Goal: Task Accomplishment & Management: Manage account settings

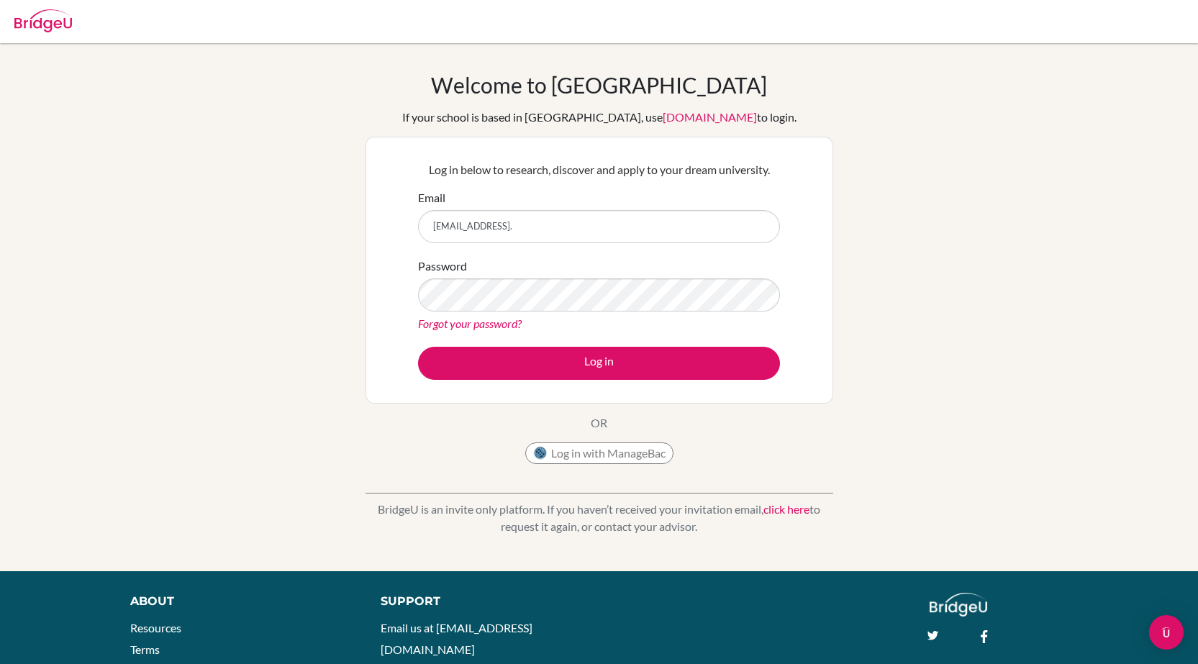
type input "[EMAIL_ADDRESS]."
click at [510, 325] on link "Forgot your password?" at bounding box center [470, 324] width 104 height 14
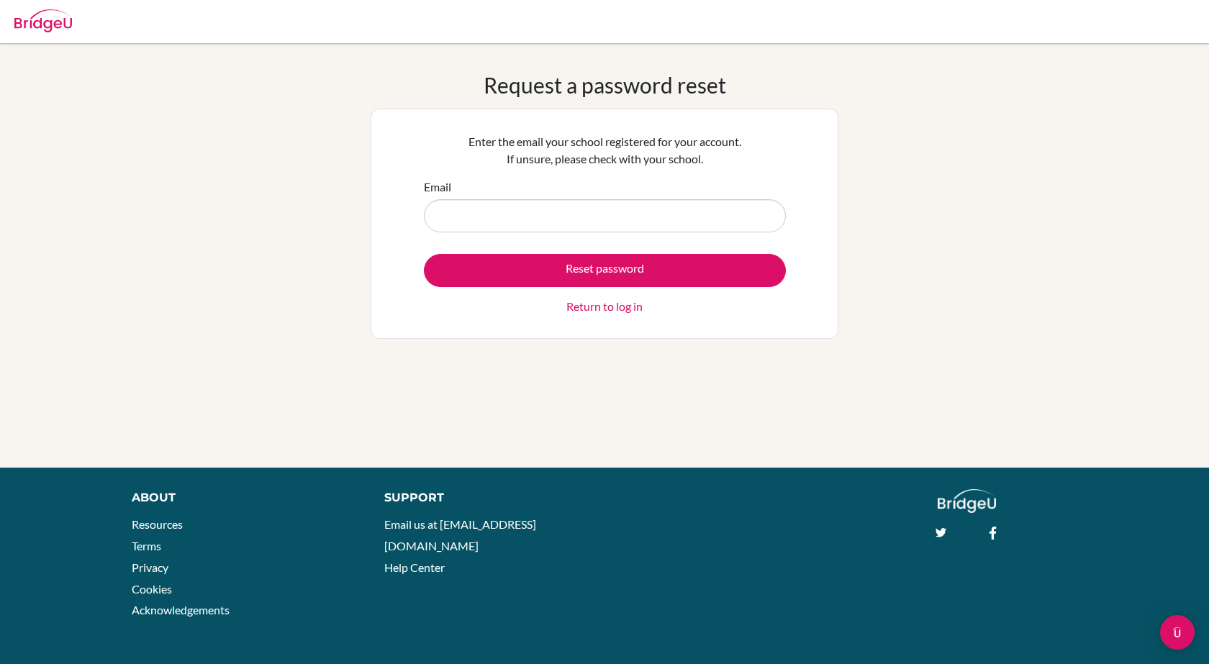
drag, startPoint x: 522, startPoint y: 218, endPoint x: 470, endPoint y: 194, distance: 57.3
click at [519, 218] on input "Email" at bounding box center [605, 215] width 362 height 33
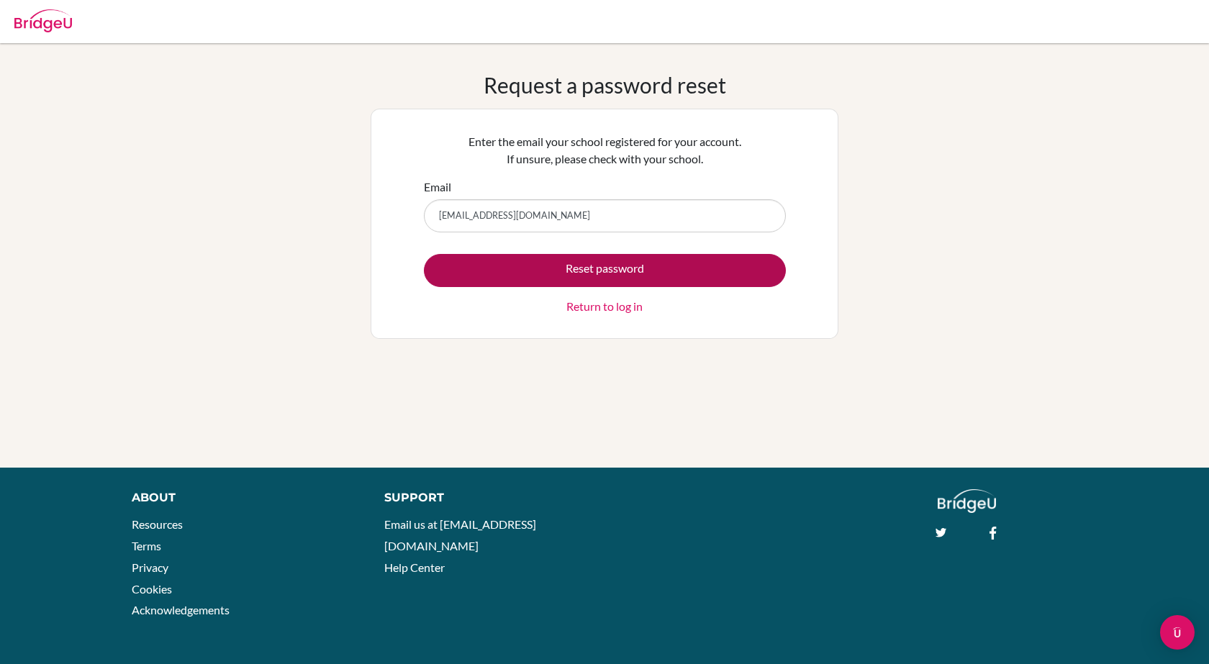
type input "[EMAIL_ADDRESS][DOMAIN_NAME]"
click at [581, 261] on button "Reset password" at bounding box center [605, 270] width 362 height 33
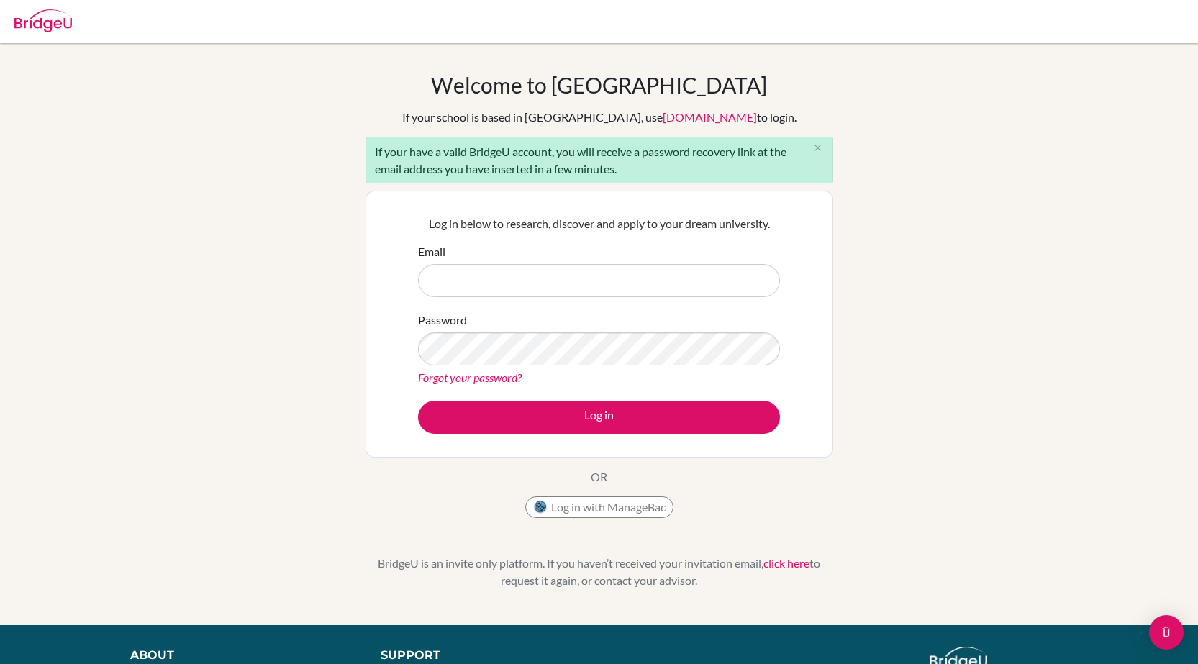
click at [600, 245] on div "Email" at bounding box center [599, 270] width 362 height 54
click at [536, 276] on input "Email" at bounding box center [599, 280] width 362 height 33
type input "[EMAIL_ADDRESS][DOMAIN_NAME]"
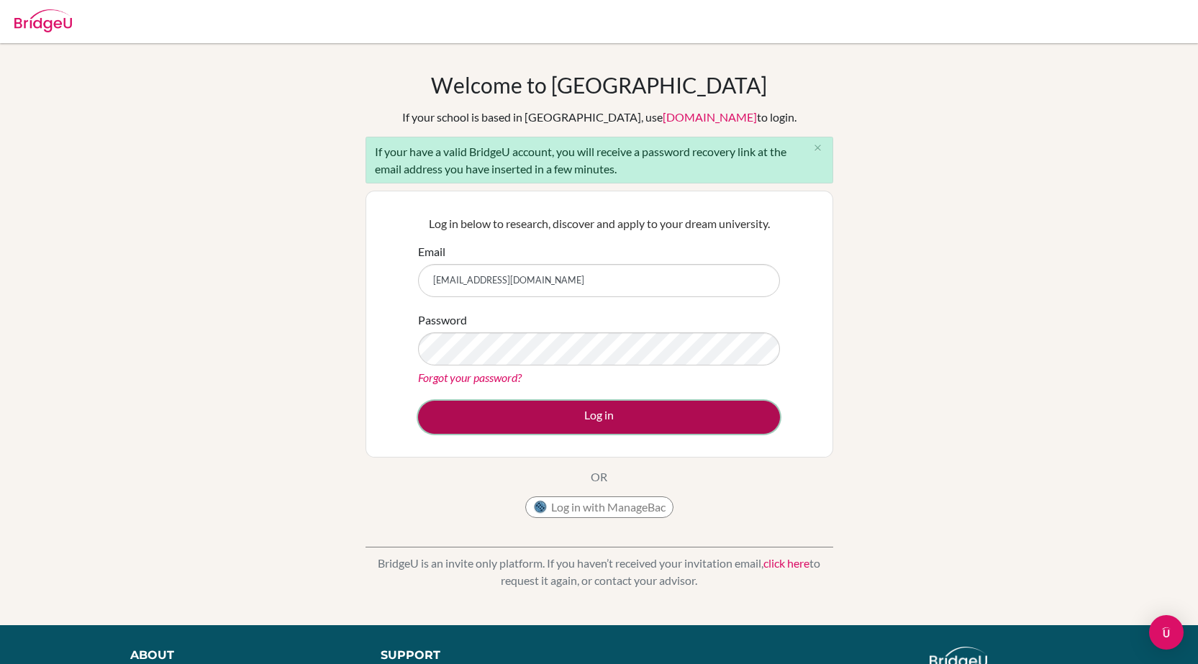
click at [543, 430] on button "Log in" at bounding box center [599, 417] width 362 height 33
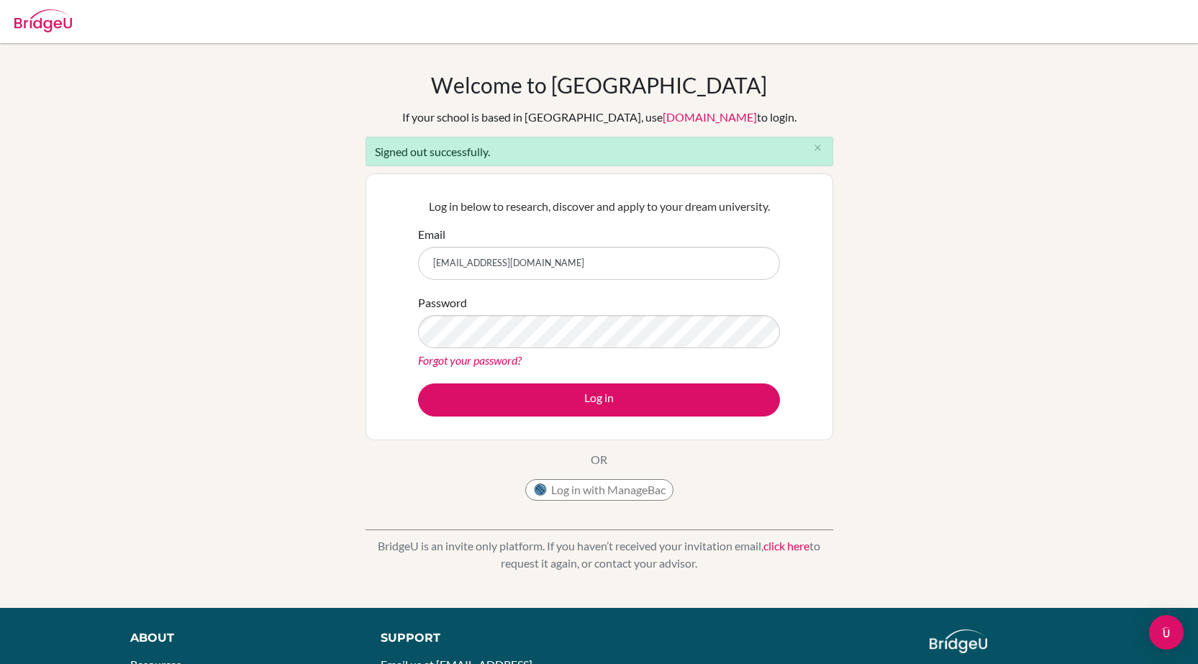
click at [297, 248] on div "Welcome to [GEOGRAPHIC_DATA] If your school is based in [GEOGRAPHIC_DATA], use …" at bounding box center [599, 325] width 1198 height 507
type input "[EMAIL_ADDRESS][DOMAIN_NAME]"
click at [439, 360] on link "Forgot your password?" at bounding box center [470, 360] width 104 height 14
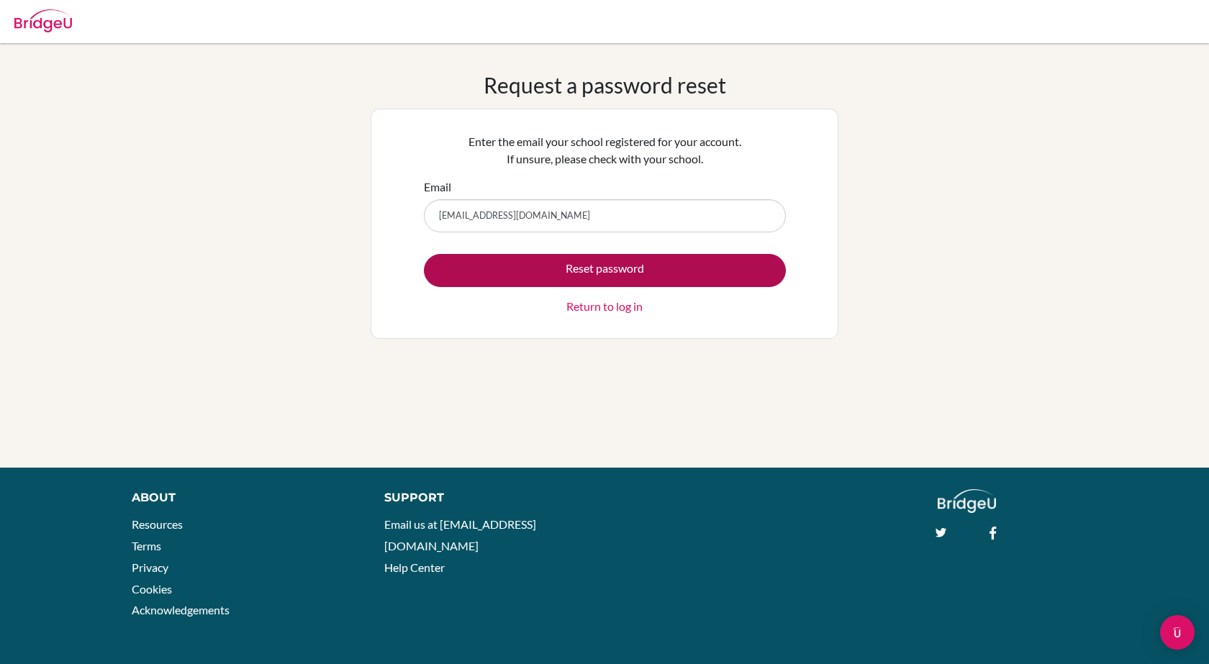
type input "[EMAIL_ADDRESS][DOMAIN_NAME]"
click at [552, 274] on button "Reset password" at bounding box center [605, 270] width 362 height 33
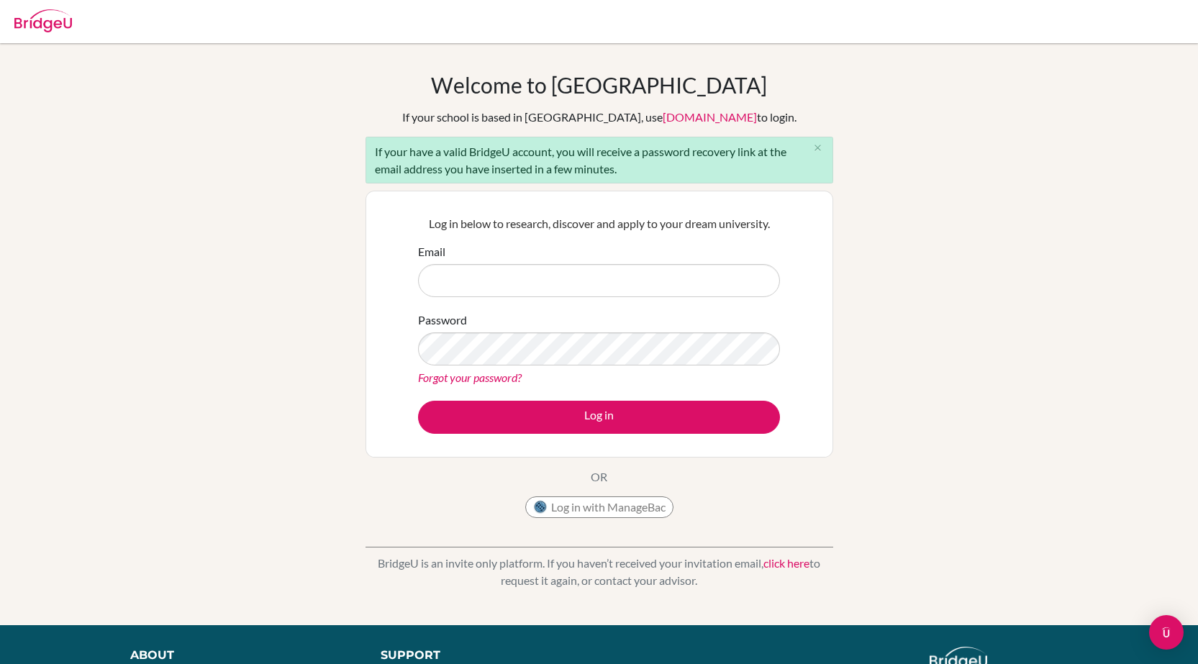
type input "[EMAIL_ADDRESS][DOMAIN_NAME]"
click at [461, 374] on link "Forgot your password?" at bounding box center [470, 378] width 104 height 14
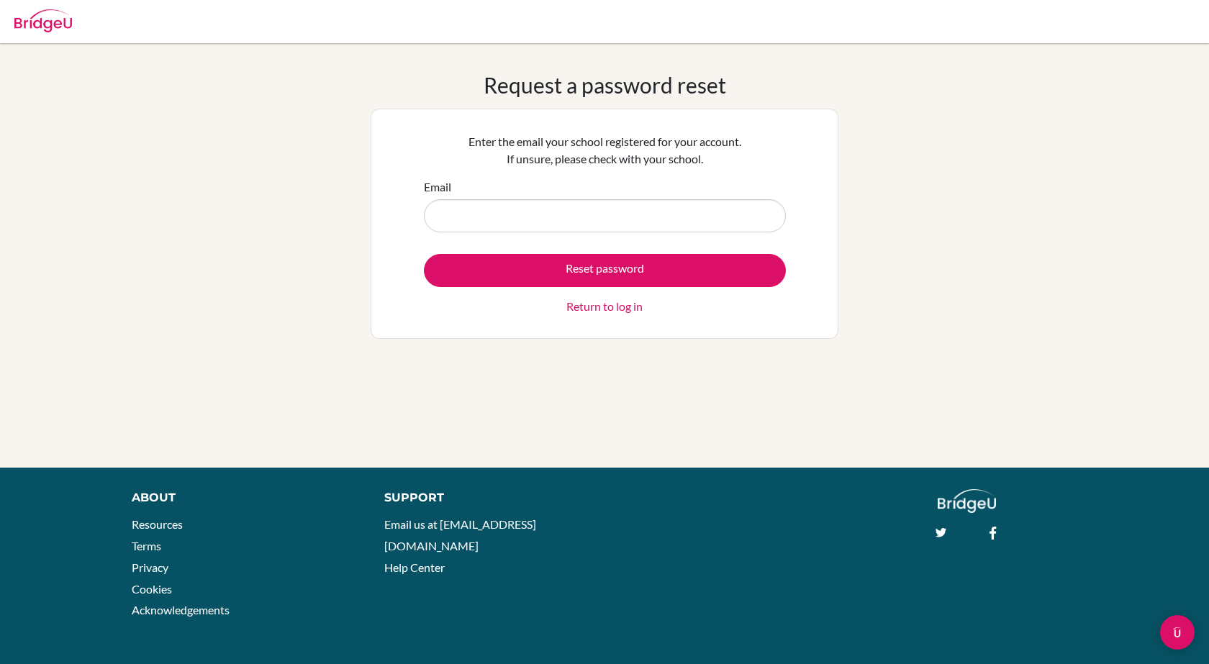
click at [576, 212] on input "Email" at bounding box center [605, 215] width 362 height 33
drag, startPoint x: 576, startPoint y: 212, endPoint x: 329, endPoint y: 206, distance: 247.0
click at [340, 200] on div "Request a password reset Enter the email your school registered for your accoun…" at bounding box center [604, 255] width 1209 height 367
type input "stu502386@misdoha.com"
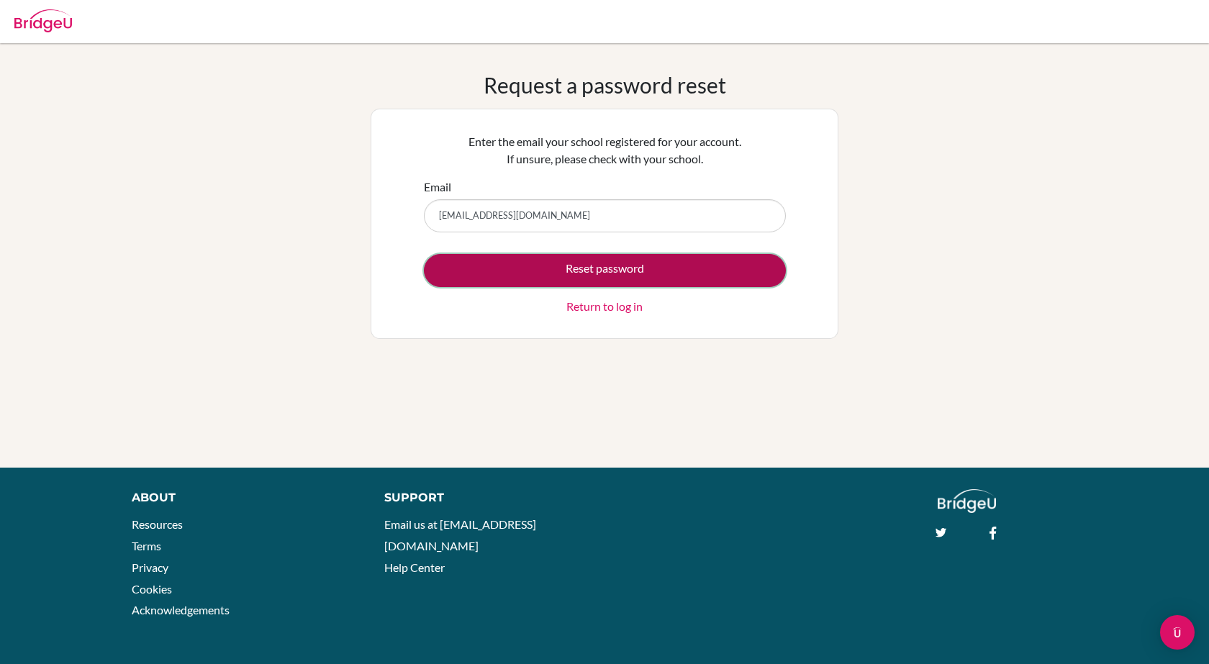
click at [538, 268] on button "Reset password" at bounding box center [605, 270] width 362 height 33
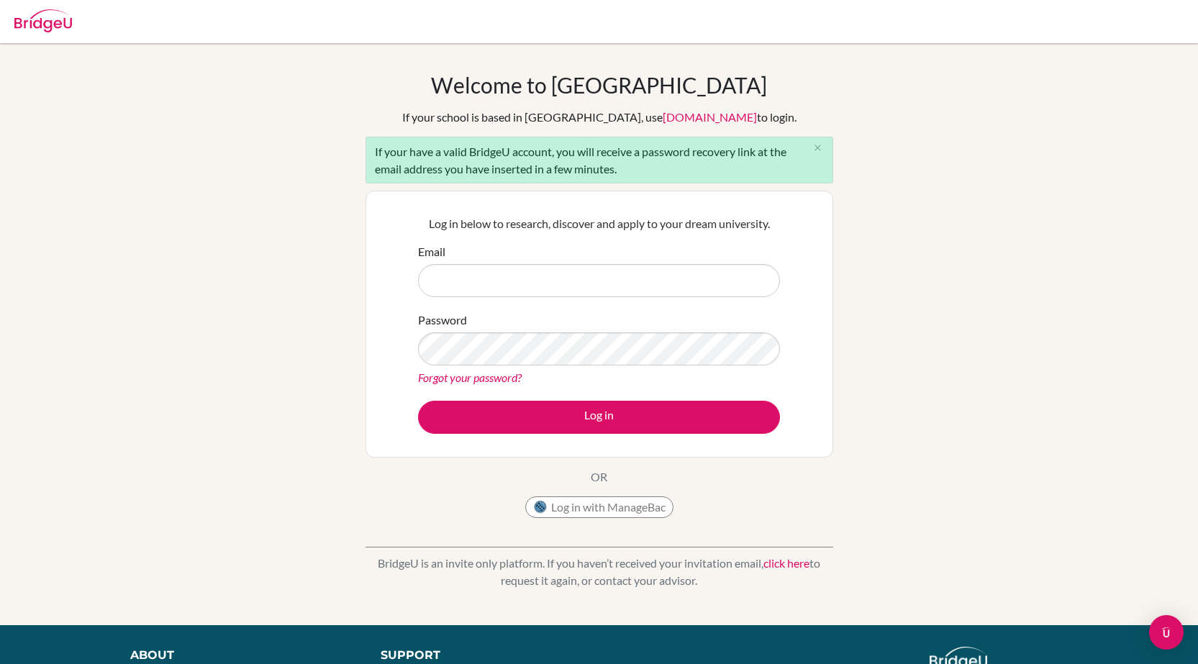
type input "[EMAIL_ADDRESS][DOMAIN_NAME]"
click at [577, 276] on input "[EMAIL_ADDRESS][DOMAIN_NAME]" at bounding box center [599, 280] width 362 height 33
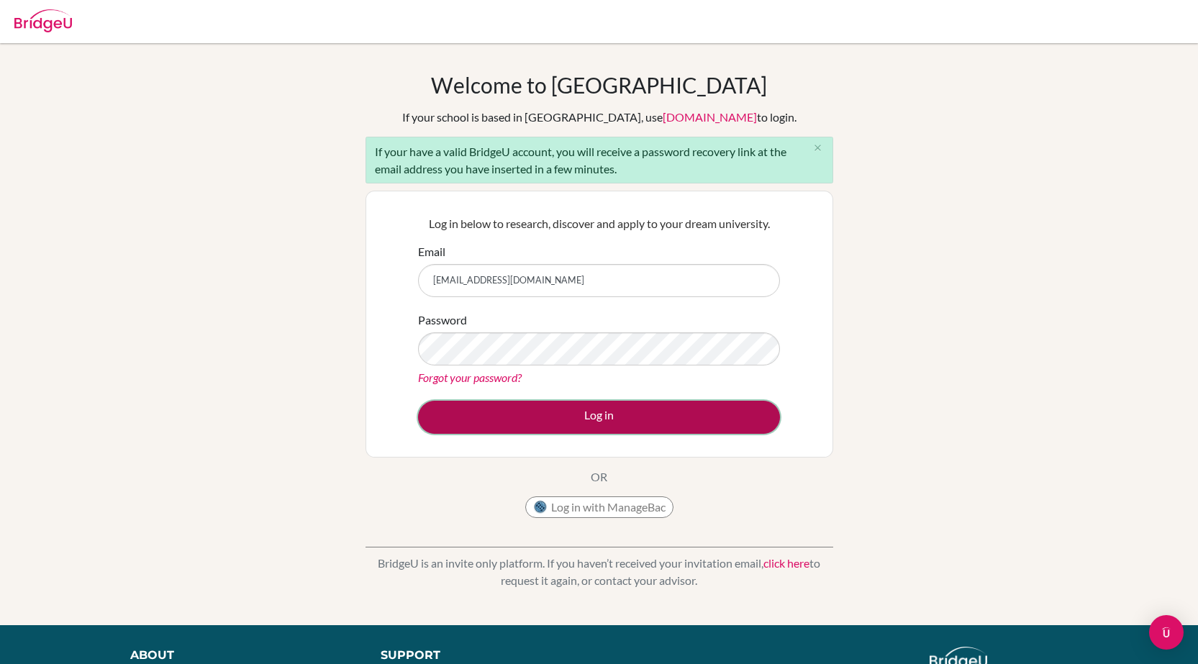
click at [581, 412] on button "Log in" at bounding box center [599, 417] width 362 height 33
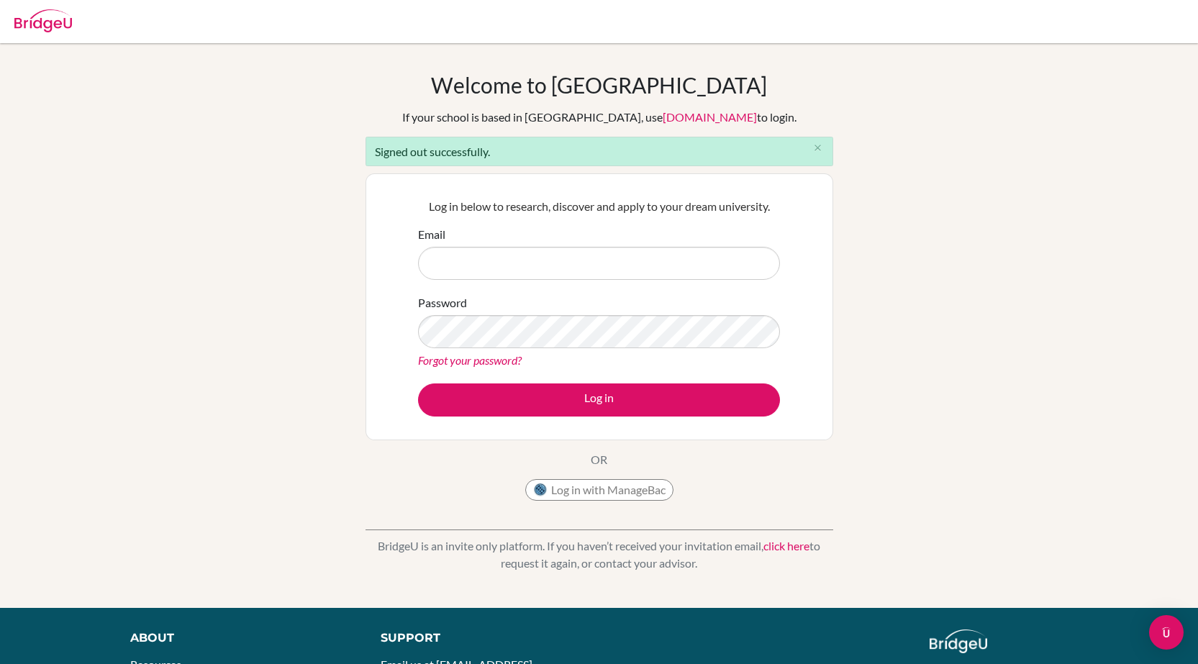
type input "[EMAIL_ADDRESS][DOMAIN_NAME]"
click at [440, 361] on link "Forgot your password?" at bounding box center [470, 360] width 104 height 14
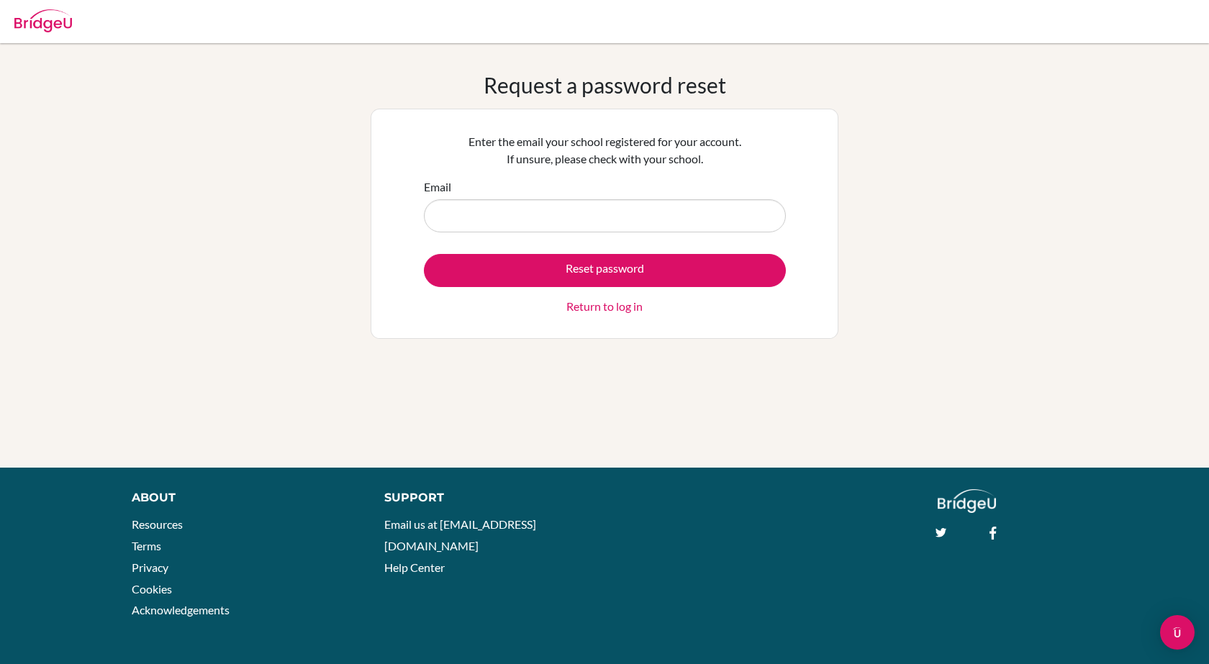
click at [465, 220] on input "Email" at bounding box center [605, 215] width 362 height 33
click at [590, 303] on link "Return to log in" at bounding box center [604, 306] width 76 height 17
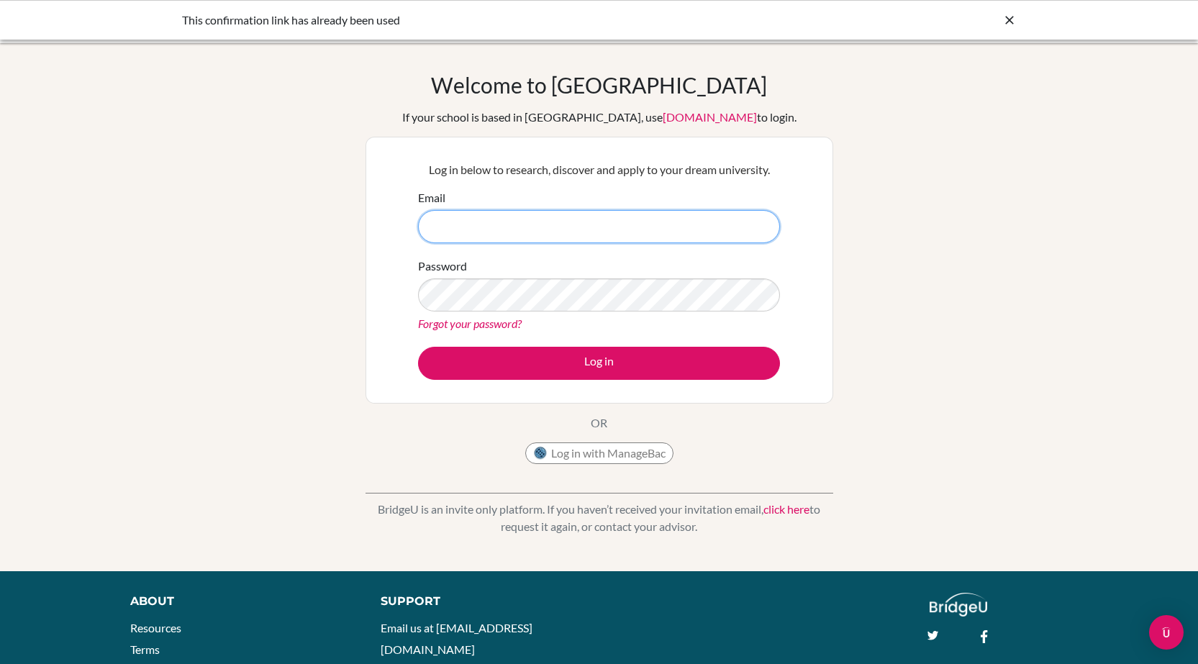
type input "[EMAIL_ADDRESS][DOMAIN_NAME]"
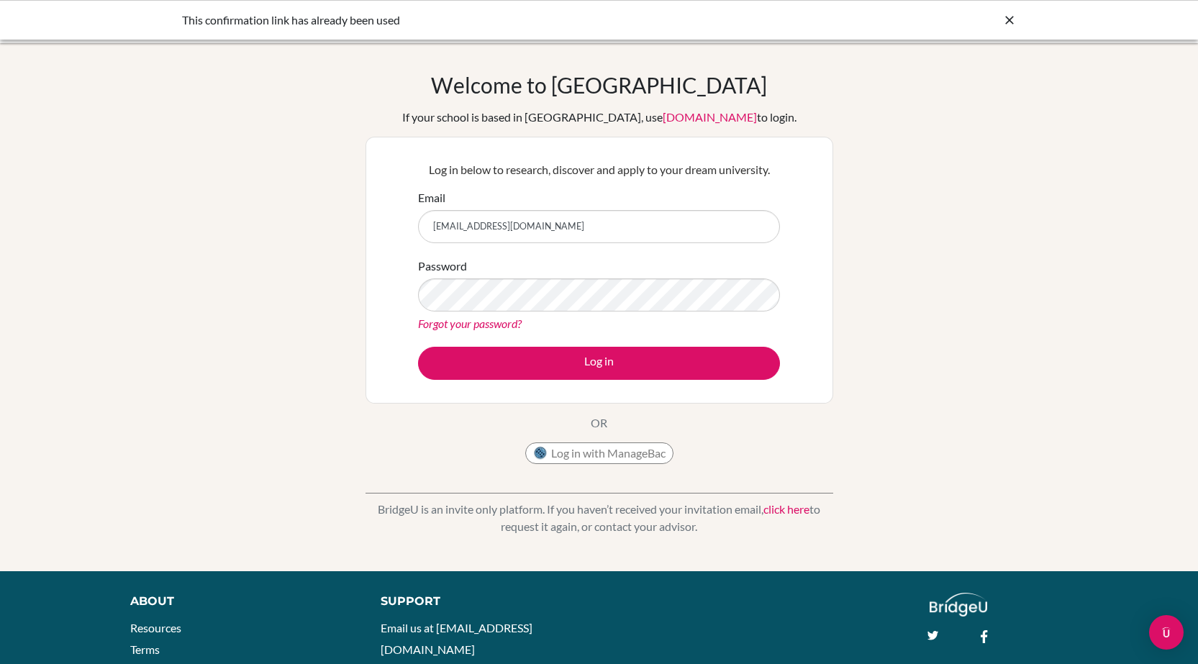
click at [552, 254] on form "Email muntus@hotmail.com Password Forgot your password? Log in" at bounding box center [599, 284] width 362 height 191
drag, startPoint x: 564, startPoint y: 235, endPoint x: 294, endPoint y: 213, distance: 271.5
click at [294, 213] on div "Welcome to BridgeU If your school is based in China, use app.bridge-u.com.cn to…" at bounding box center [599, 307] width 1198 height 471
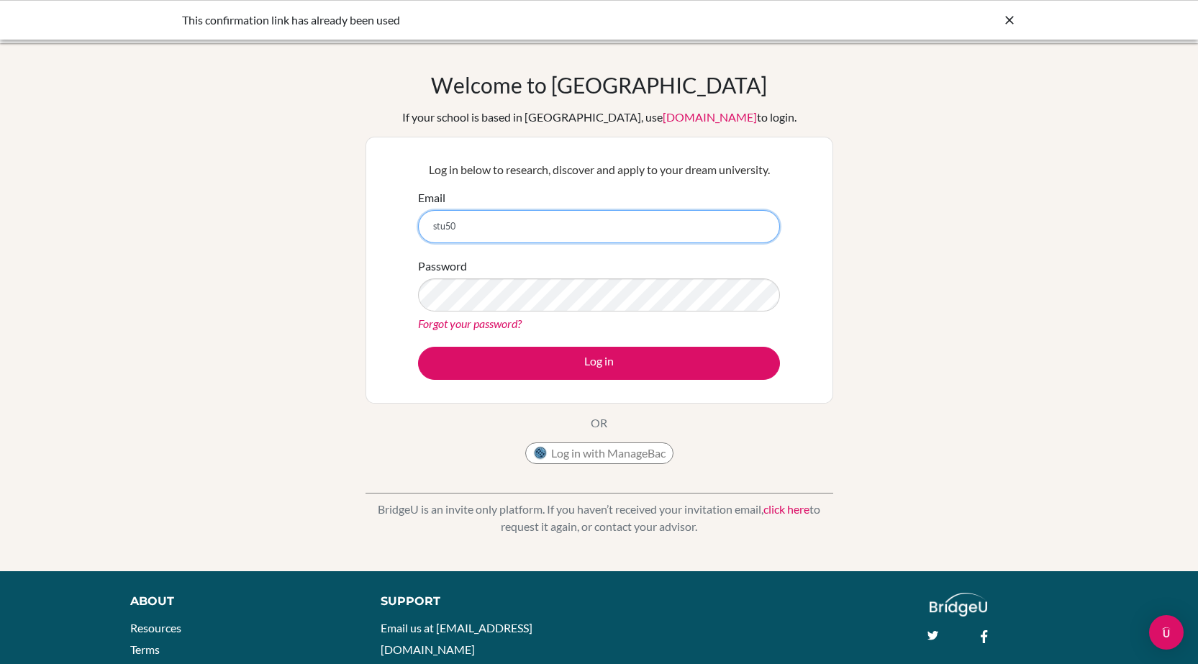
type input "stu502386@misdoha.com"
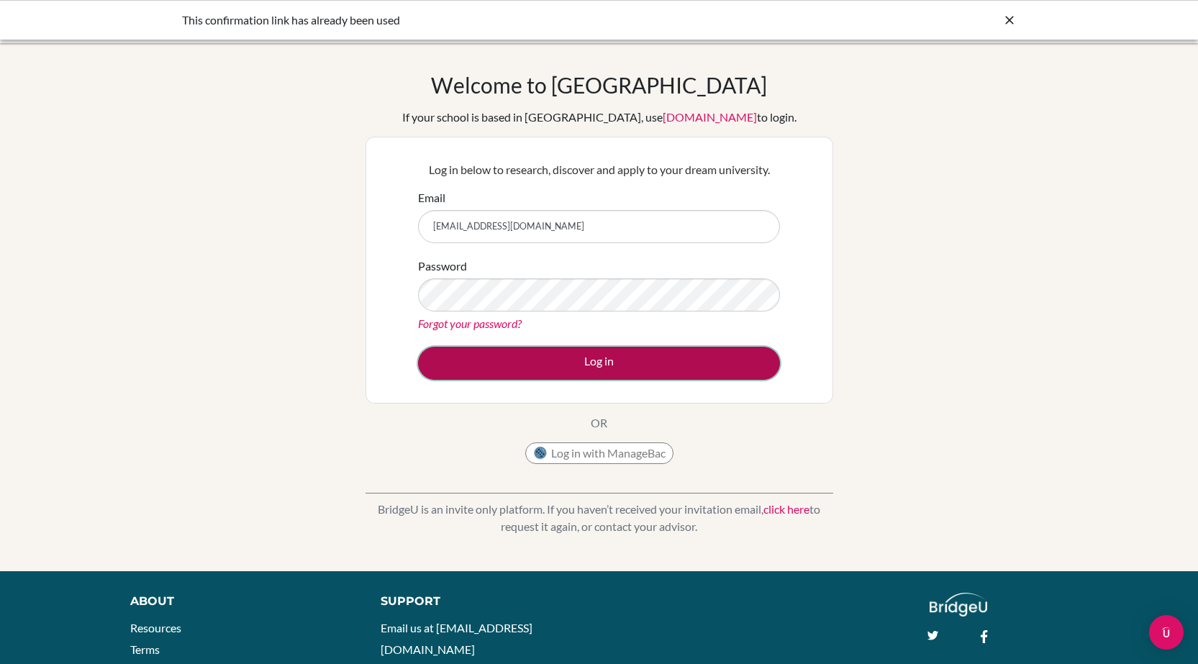
click at [524, 349] on button "Log in" at bounding box center [599, 363] width 362 height 33
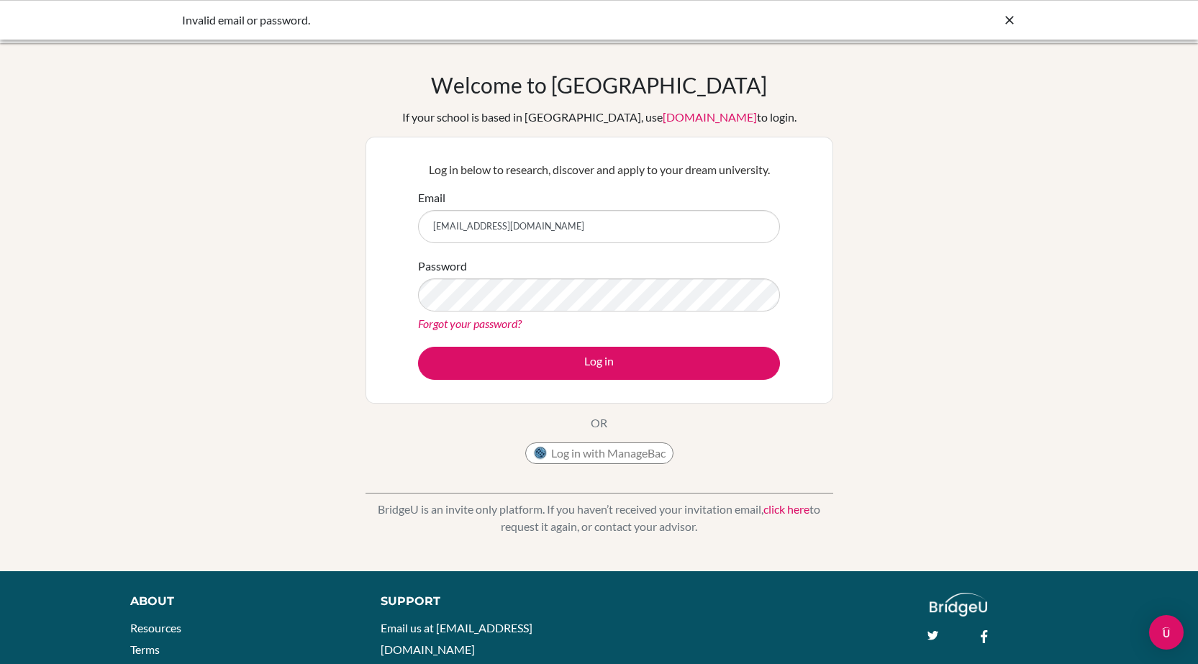
click at [488, 322] on link "Forgot your password?" at bounding box center [470, 324] width 104 height 14
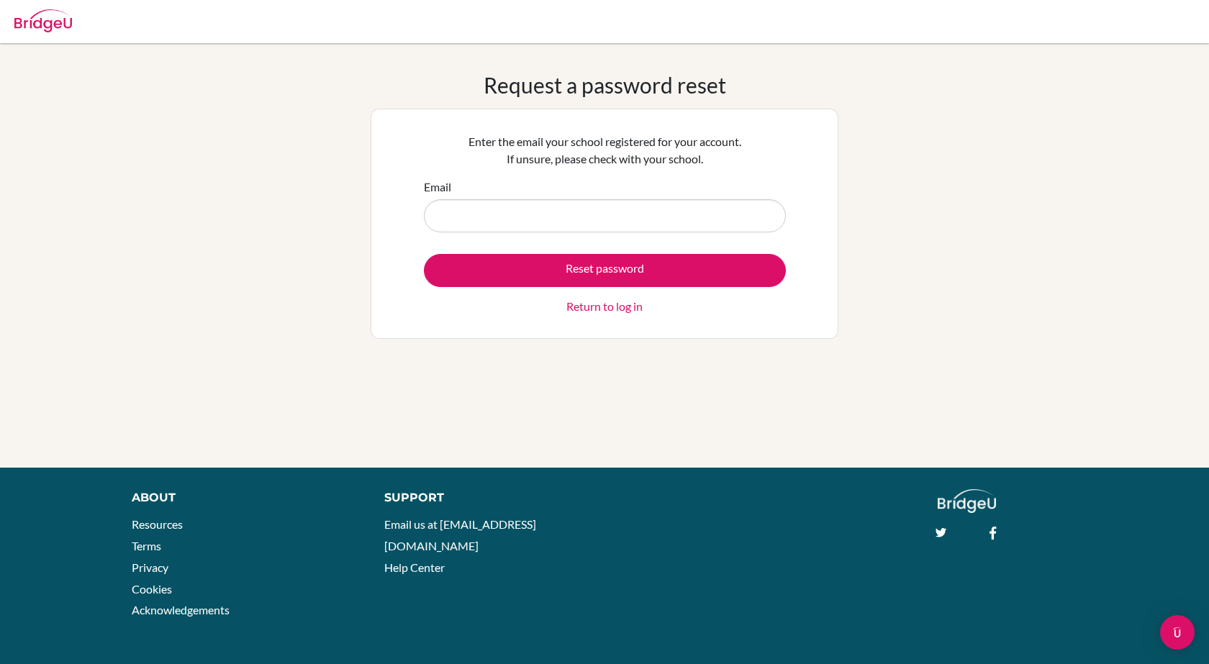
click at [451, 213] on input "Email" at bounding box center [605, 215] width 362 height 33
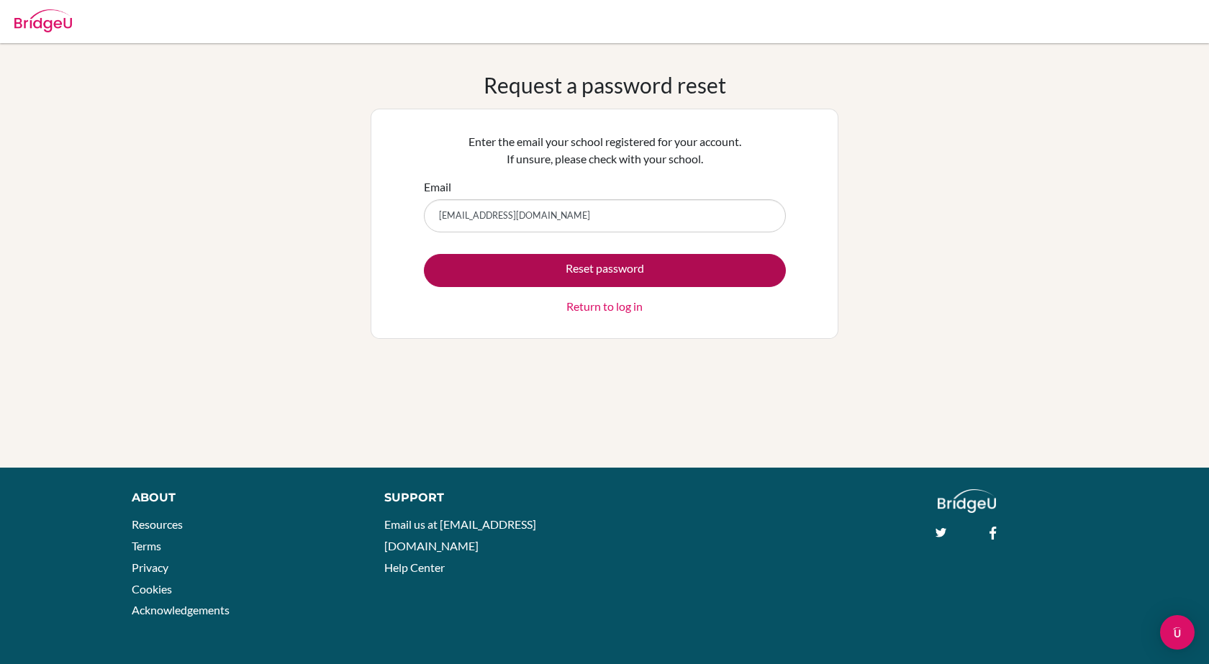
type input "stu502386@misdoha.com"
click at [519, 263] on button "Reset password" at bounding box center [605, 270] width 362 height 33
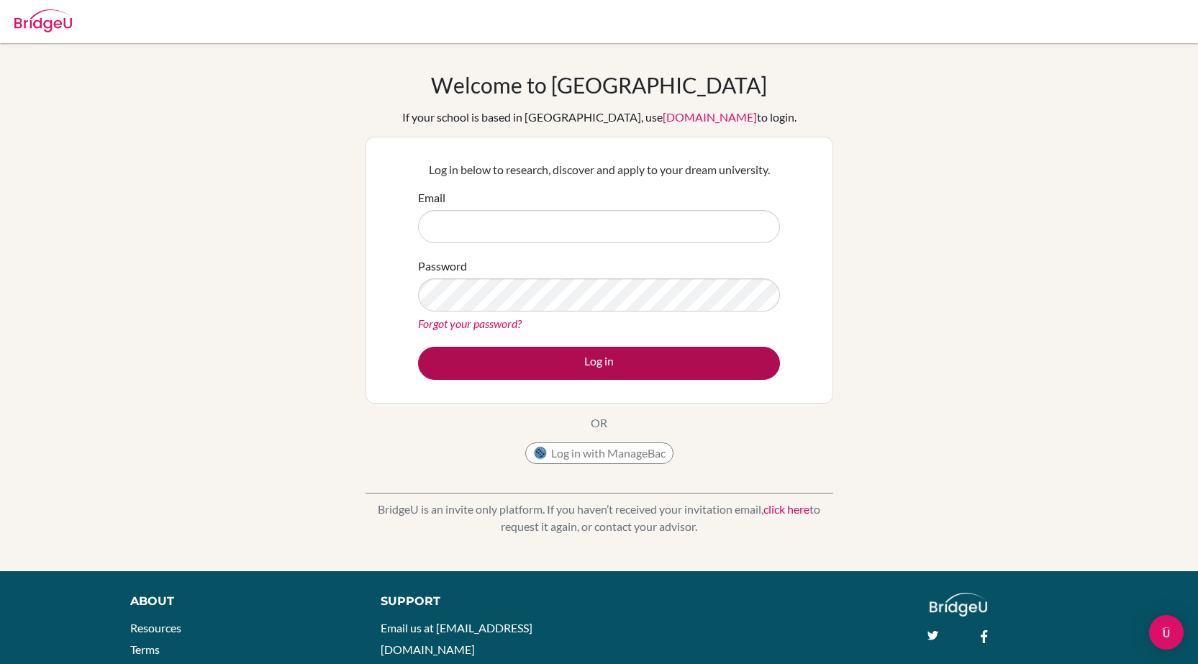
type input "muntus@hotmail.com"
click at [576, 358] on button "Log in" at bounding box center [599, 363] width 362 height 33
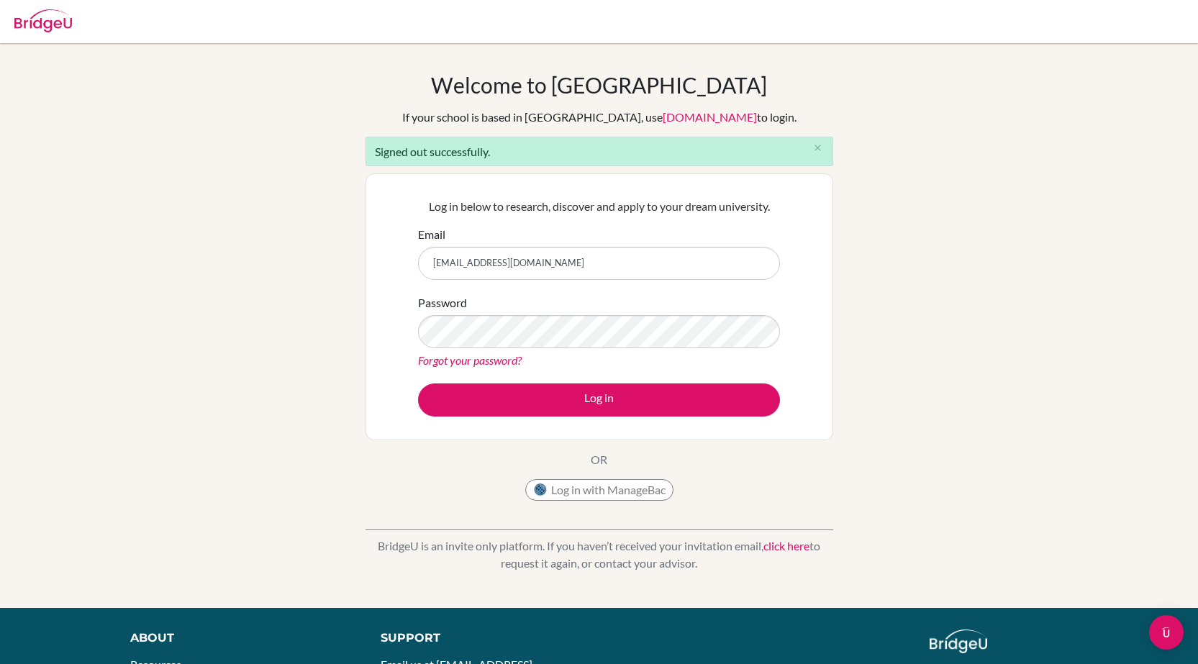
drag, startPoint x: 408, startPoint y: 321, endPoint x: 451, endPoint y: 311, distance: 43.6
click at [408, 321] on div "Log in below to research, discover and apply to your dream university. Email mu…" at bounding box center [600, 306] width 468 height 267
drag, startPoint x: 534, startPoint y: 259, endPoint x: 380, endPoint y: 253, distance: 154.2
click at [380, 253] on div "Log in below to research, discover and apply to your dream university. Email mu…" at bounding box center [600, 306] width 468 height 267
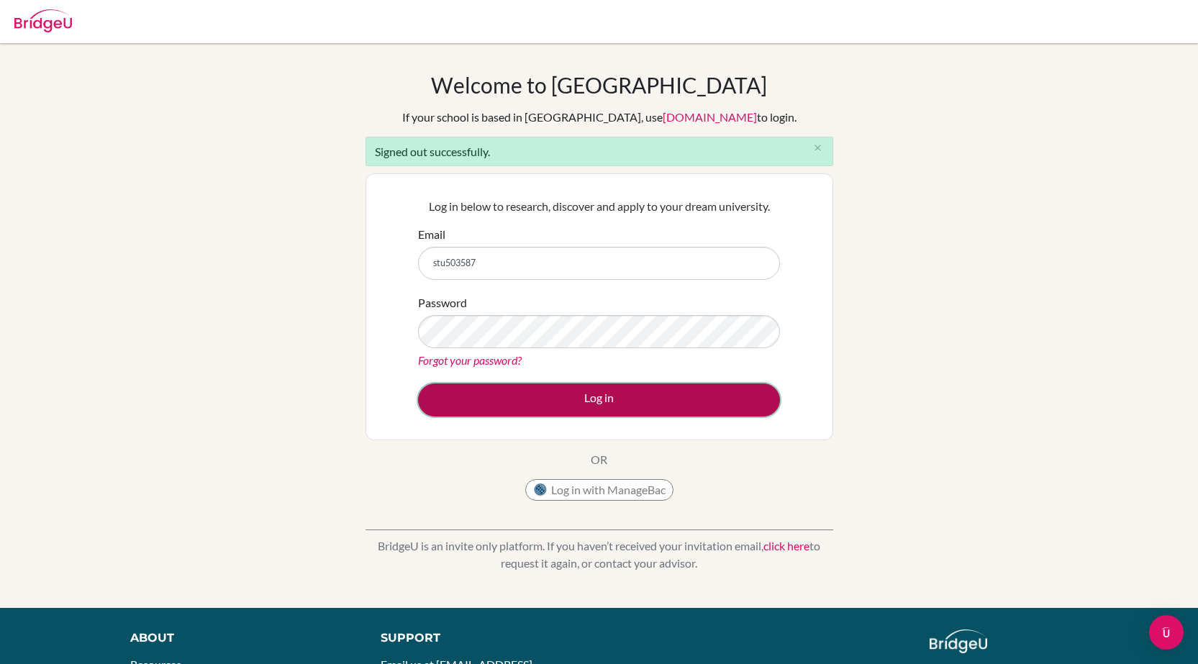
click at [471, 391] on button "Log in" at bounding box center [599, 400] width 362 height 33
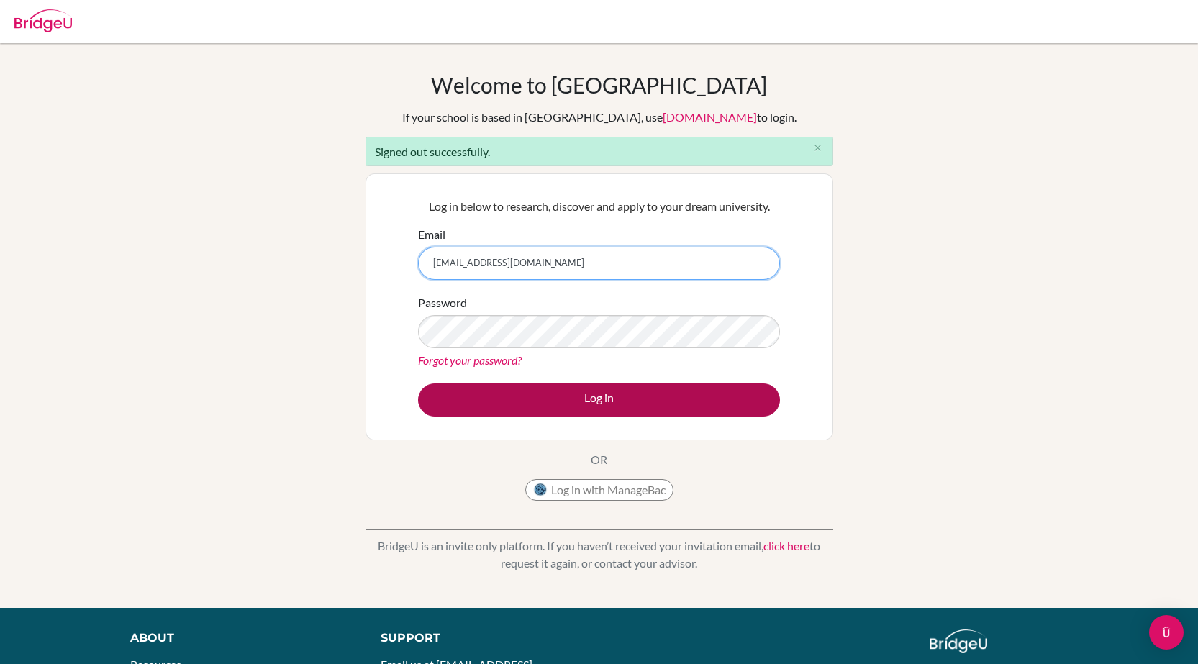
type input "stu503587@misdoha.com"
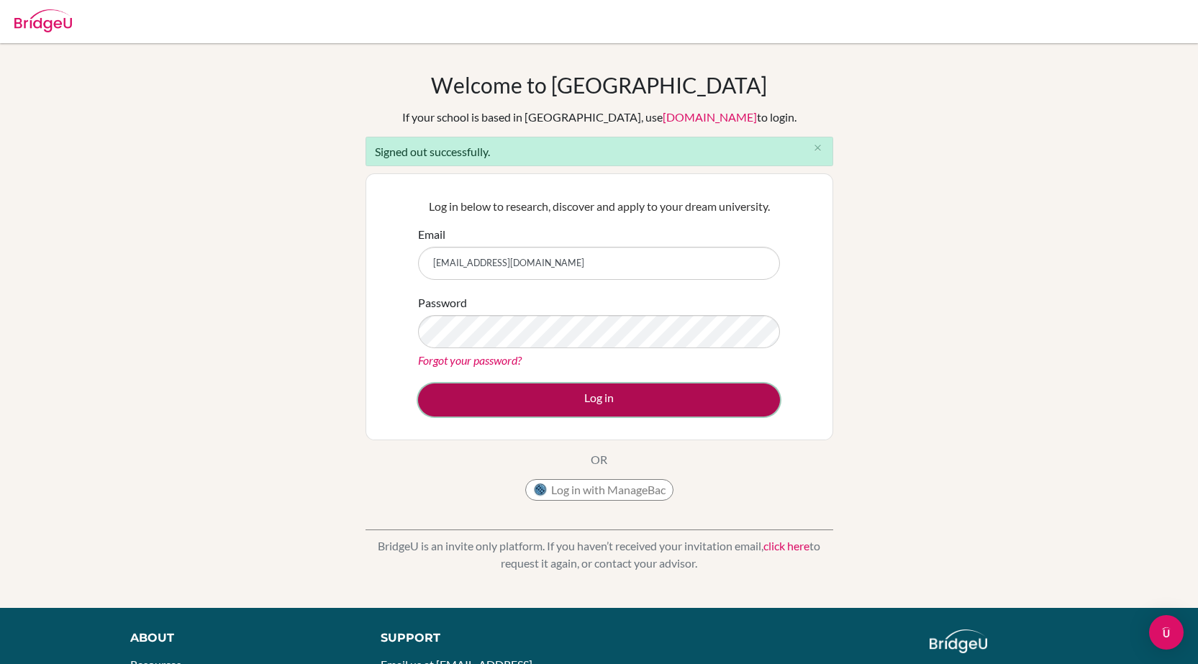
click at [525, 387] on button "Log in" at bounding box center [599, 400] width 362 height 33
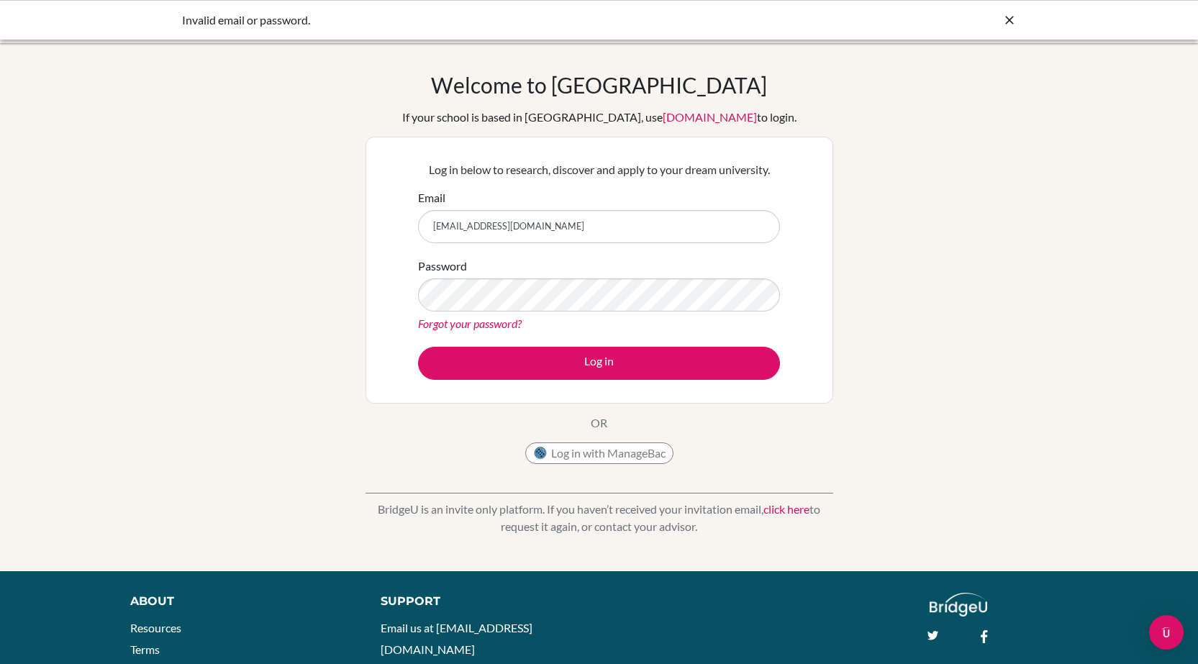
drag, startPoint x: 628, startPoint y: 241, endPoint x: 416, endPoint y: 226, distance: 212.1
click at [416, 226] on div "Log in below to research, discover and apply to your dream university. Email [E…" at bounding box center [600, 270] width 380 height 237
type input "smi"
click at [468, 322] on link "Forgot your password?" at bounding box center [470, 324] width 104 height 14
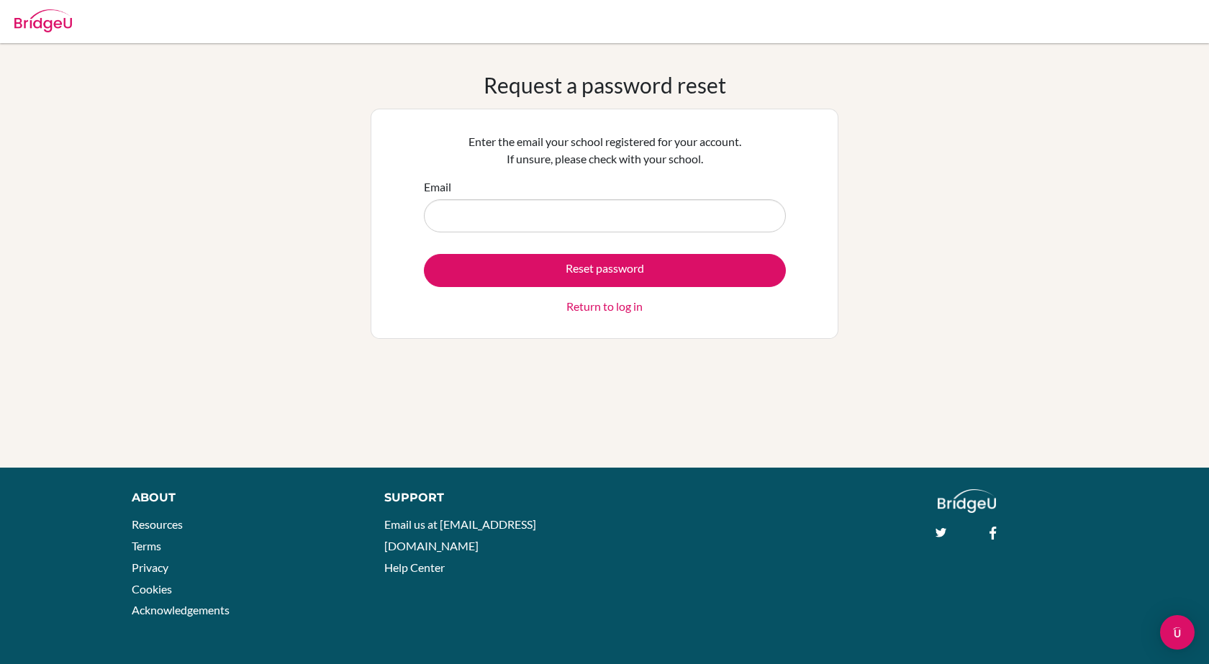
click at [489, 223] on input "Email" at bounding box center [605, 215] width 362 height 33
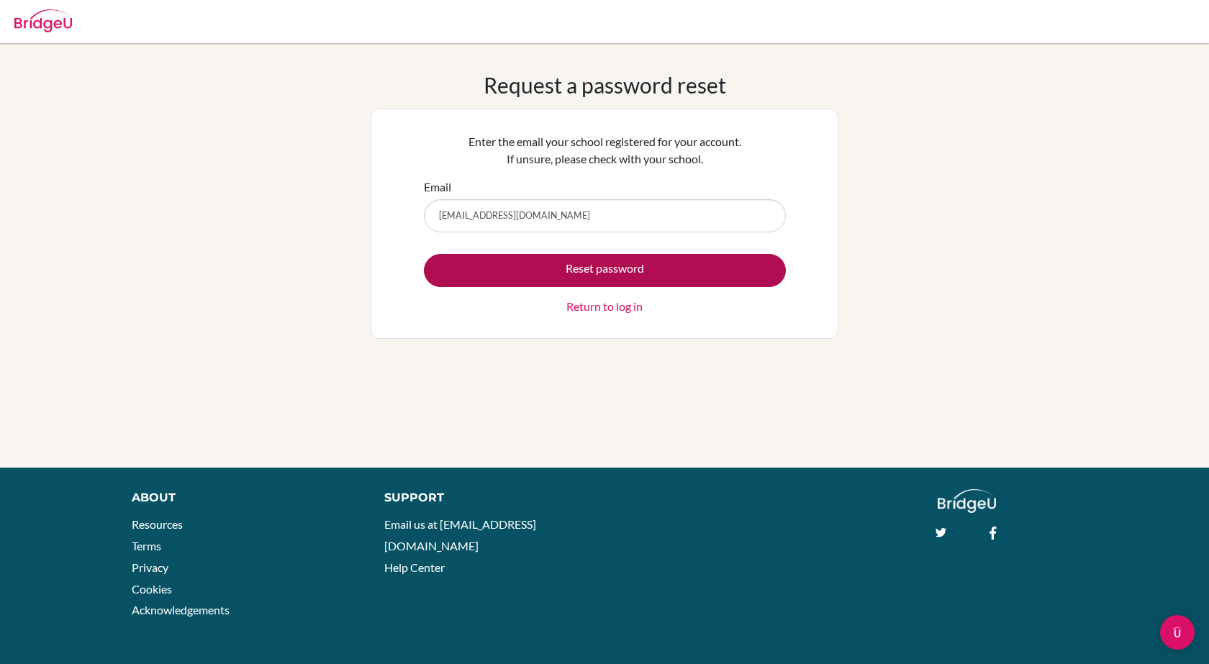
type input "smist2576@gmail.com"
click at [605, 281] on button "Reset password" at bounding box center [605, 270] width 362 height 33
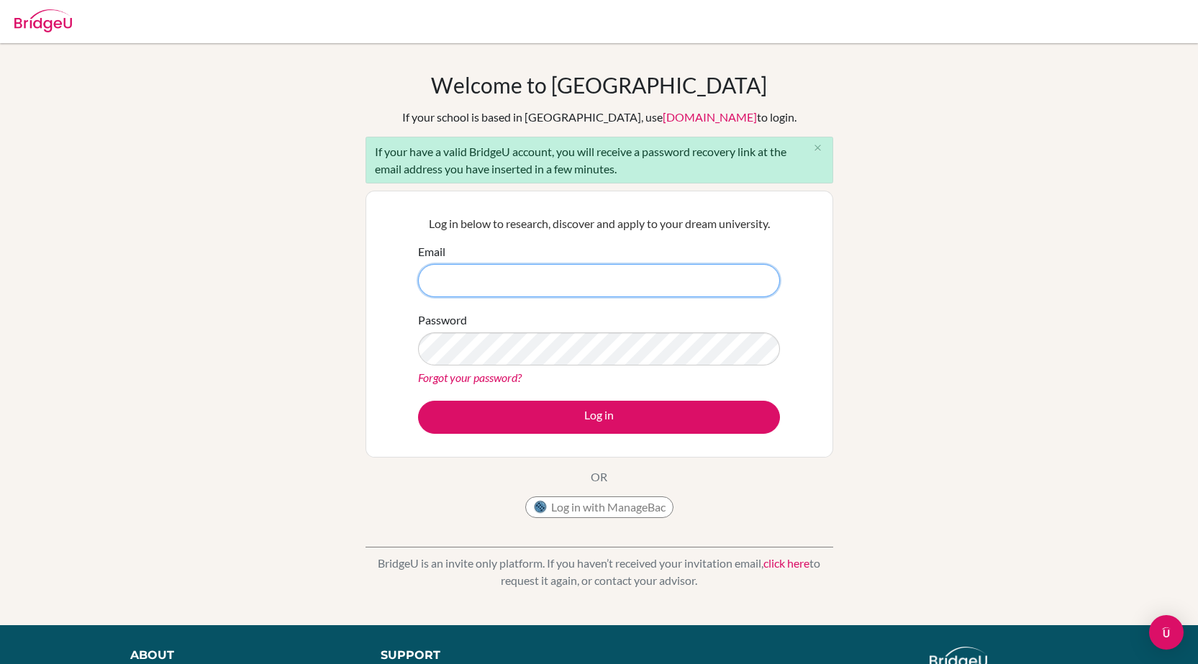
type input "muntus@hotmail.com"
click at [567, 584] on p "BridgeU is an invite only platform. If you haven’t received your invitation ema…" at bounding box center [600, 572] width 468 height 35
drag, startPoint x: 569, startPoint y: 556, endPoint x: 579, endPoint y: 557, distance: 10.1
click at [573, 559] on p "BridgeU is an invite only platform. If you haven’t received your invitation ema…" at bounding box center [600, 572] width 468 height 35
click at [773, 564] on link "click here" at bounding box center [787, 563] width 46 height 14
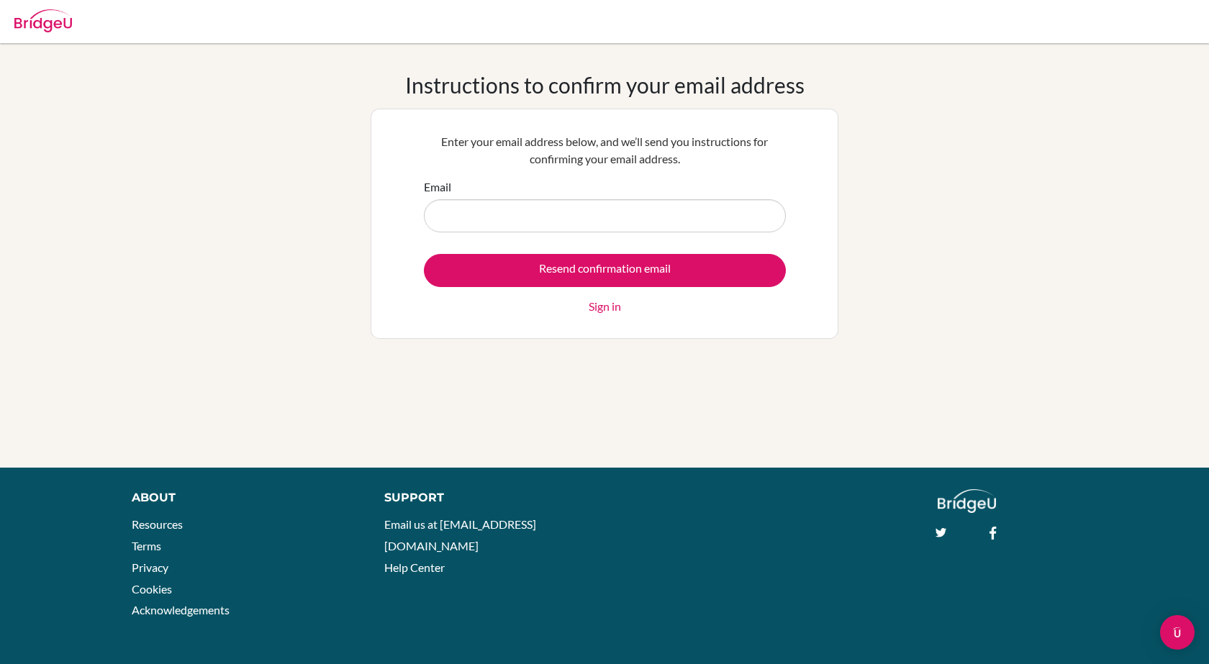
click at [665, 406] on div "Instructions to confirm your email address Enter your email address below, and …" at bounding box center [605, 255] width 468 height 367
click at [575, 229] on input "Email" at bounding box center [605, 215] width 362 height 33
type input "stu502386@misdoha.com"
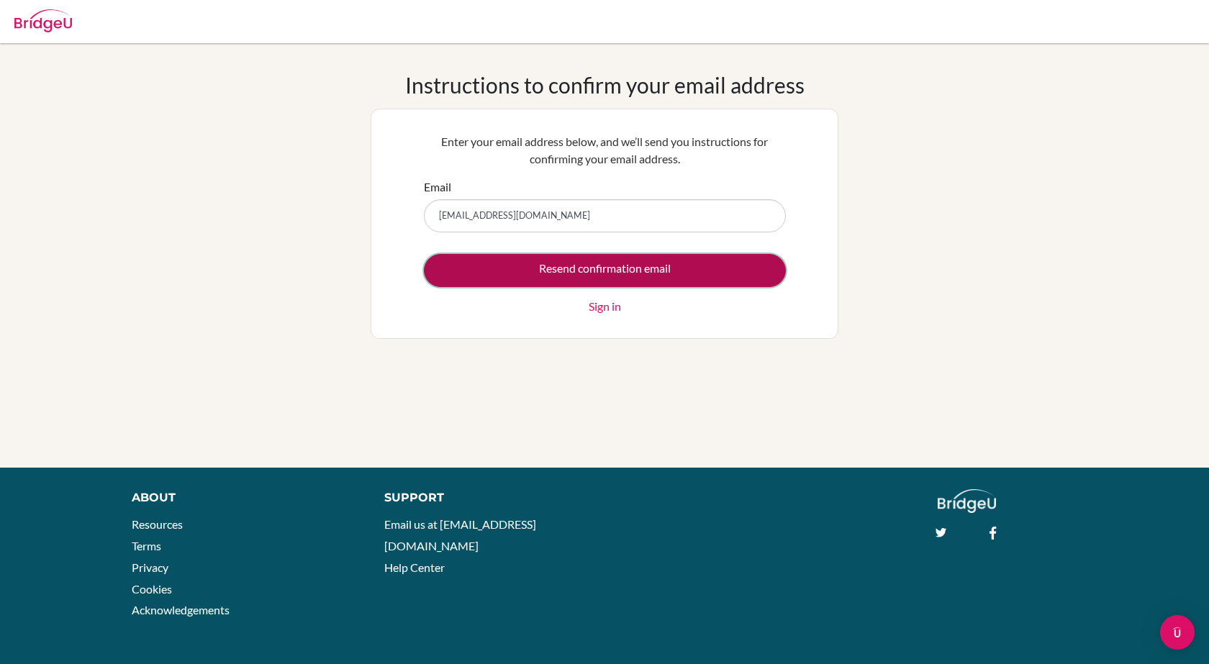
click at [656, 271] on input "Resend confirmation email" at bounding box center [605, 270] width 362 height 33
